Goal: Information Seeking & Learning: Learn about a topic

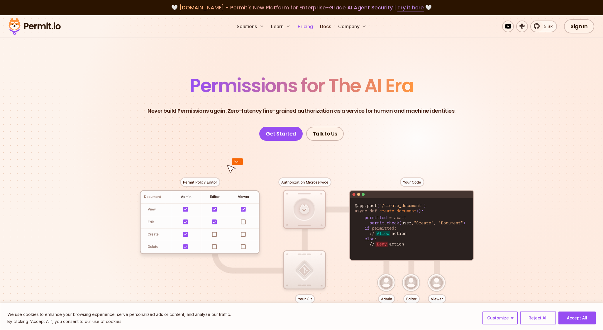
click at [304, 27] on link "Pricing" at bounding box center [305, 27] width 20 height 12
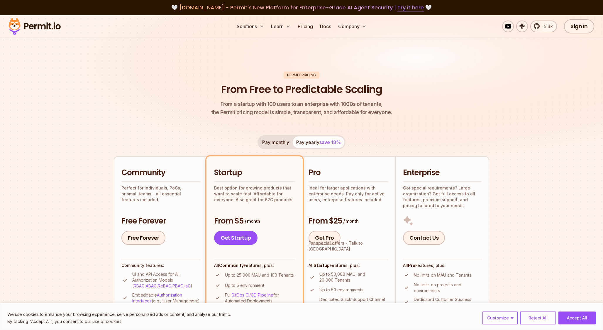
click at [288, 96] on h1 "From Free to Predictable Scaling" at bounding box center [301, 89] width 161 height 15
click at [38, 24] on img at bounding box center [34, 26] width 57 height 20
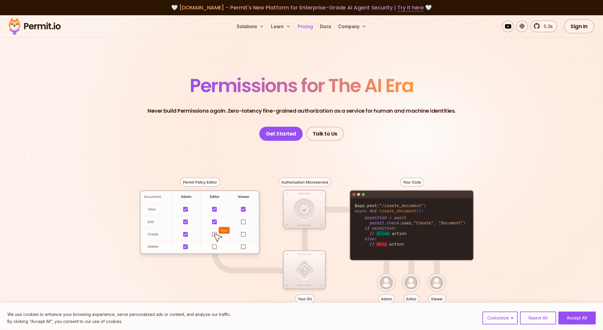
click at [304, 27] on link "Pricing" at bounding box center [305, 27] width 20 height 12
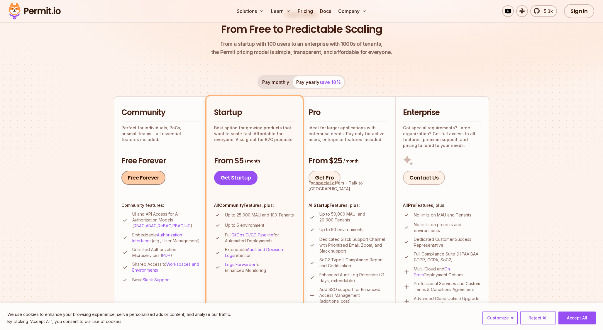
scroll to position [51, 0]
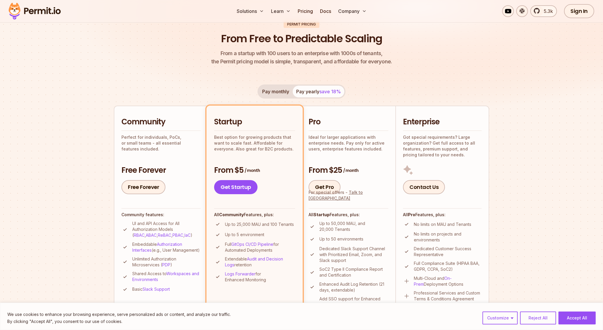
click at [330, 94] on div "Pay monthly Pay yearly save 18%" at bounding box center [301, 91] width 88 height 14
click at [273, 93] on button "Pay monthly" at bounding box center [276, 92] width 34 height 12
